Goal: Task Accomplishment & Management: Manage account settings

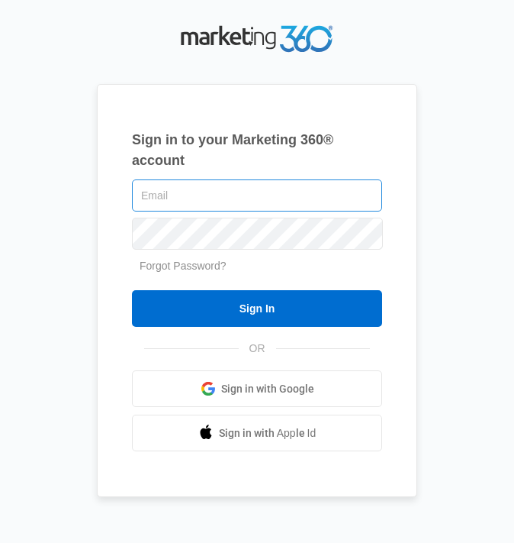
click at [189, 195] on input "text" at bounding box center [257, 195] width 250 height 32
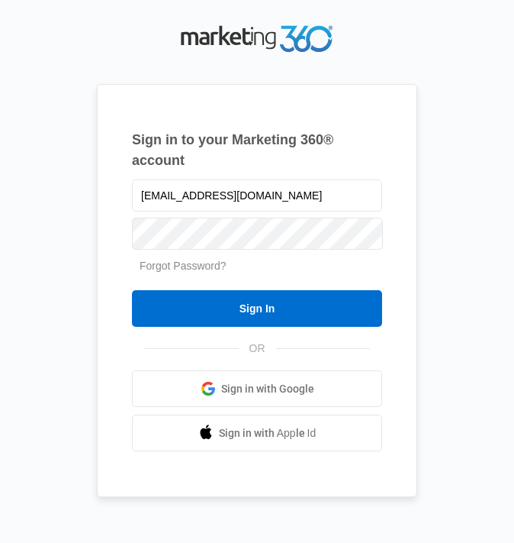
type input "[EMAIL_ADDRESS][DOMAIN_NAME]"
click at [196, 267] on link "Forgot Password?" at bounding box center [183, 266] width 87 height 12
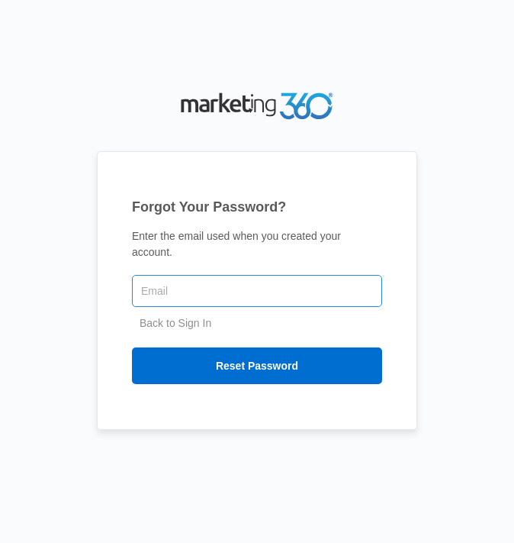
click at [198, 284] on input "text" at bounding box center [257, 291] width 250 height 32
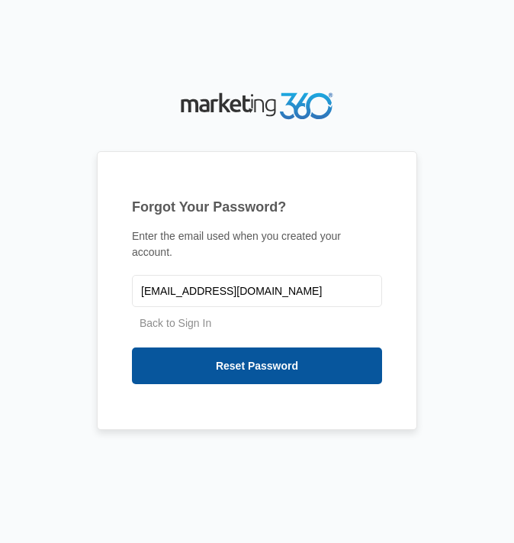
type input "[EMAIL_ADDRESS][DOMAIN_NAME]"
click at [243, 359] on input "Reset Password" at bounding box center [257, 365] width 250 height 37
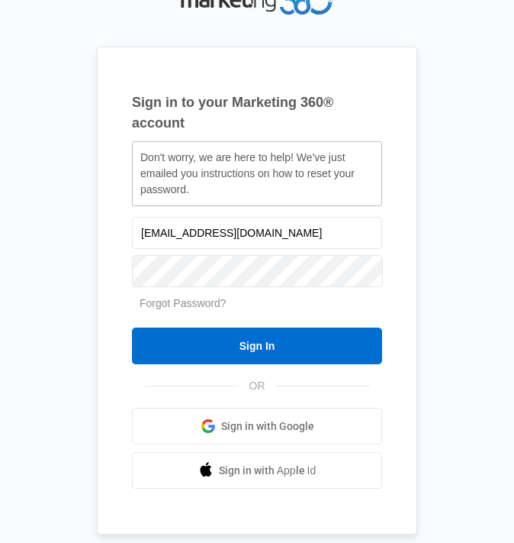
click at [0, 211] on div "Sign in to your Marketing 360® account Don't worry, we are here to help! We've …" at bounding box center [257, 271] width 514 height 543
